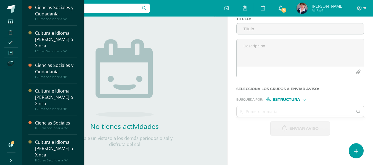
click at [11, 51] on icon at bounding box center [11, 53] width 4 height 4
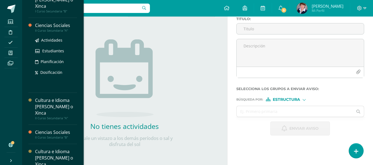
scroll to position [110, 0]
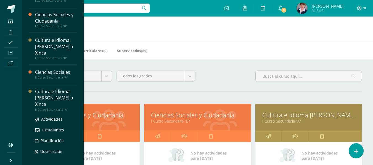
scroll to position [110, 0]
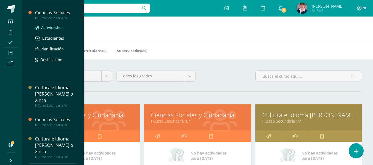
click at [55, 26] on span "Actividades" at bounding box center [51, 27] width 21 height 5
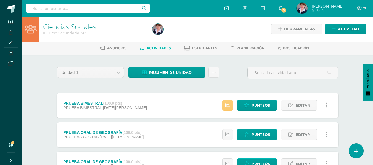
click at [231, 7] on link at bounding box center [226, 8] width 19 height 17
click at [226, 8] on icon at bounding box center [227, 8] width 6 height 5
click at [228, 7] on icon at bounding box center [227, 8] width 6 height 5
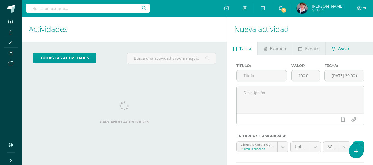
click at [344, 47] on span "Aviso" at bounding box center [343, 48] width 11 height 13
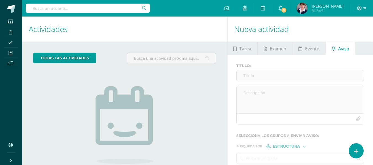
scroll to position [47, 0]
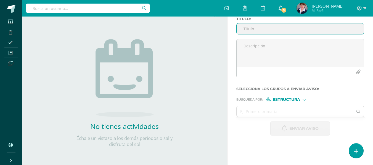
click at [254, 30] on input "Titulo :" at bounding box center [299, 28] width 127 height 11
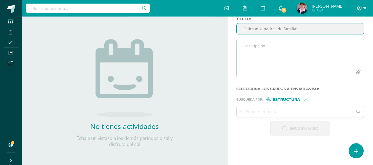
type input "Estimados padres de familia:"
click at [254, 49] on textarea at bounding box center [299, 53] width 127 height 28
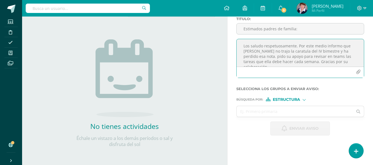
scroll to position [3, 0]
type textarea "Los saludo respetuosamente. Por este medio informo que [PERSON_NAME] no trajo l…"
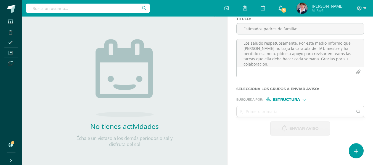
click at [306, 98] on div "Estructura" at bounding box center [286, 100] width 41 height 4
click at [290, 113] on span "Persona" at bounding box center [289, 114] width 20 height 3
click at [270, 113] on input "text" at bounding box center [294, 111] width 116 height 11
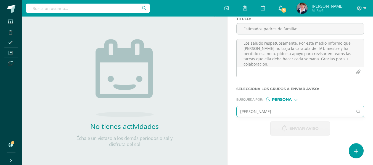
type input "[PERSON_NAME]"
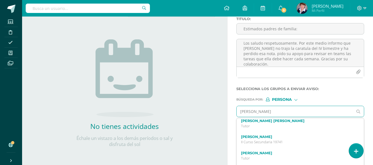
scroll to position [28, 0]
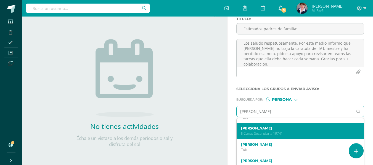
click at [279, 130] on label "[PERSON_NAME]" at bounding box center [298, 128] width 114 height 4
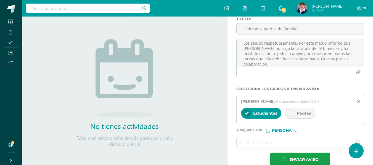
scroll to position [0, 0]
click at [293, 117] on div at bounding box center [290, 113] width 8 height 8
click at [258, 116] on span "Estudiantes" at bounding box center [265, 113] width 24 height 5
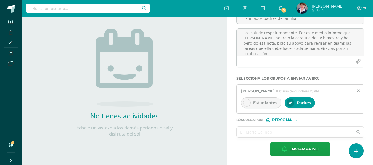
scroll to position [63, 0]
click at [301, 146] on span "Enviar aviso" at bounding box center [303, 150] width 29 height 14
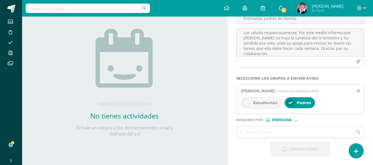
scroll to position [47, 0]
